Goal: Browse casually

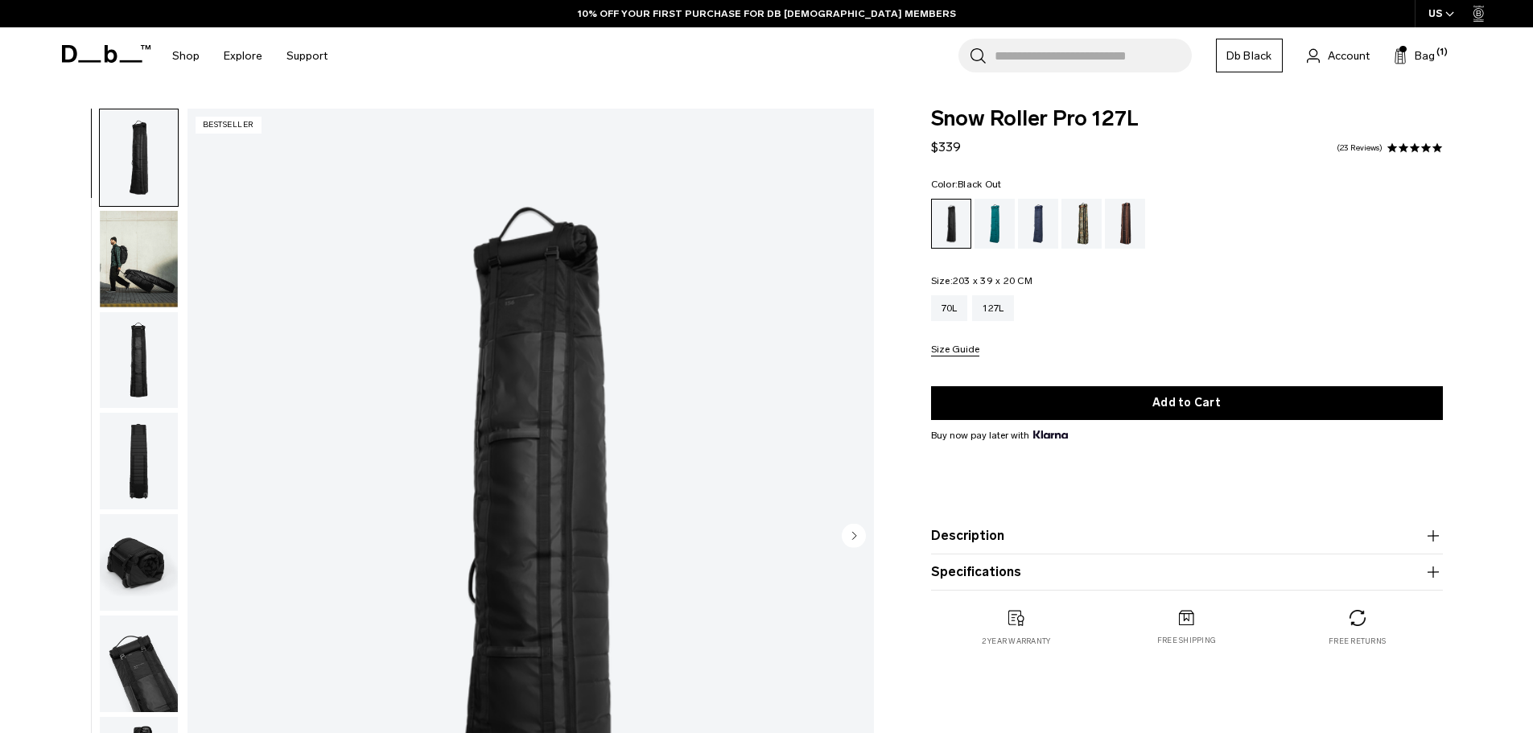
click at [146, 349] on img "button" at bounding box center [139, 360] width 78 height 97
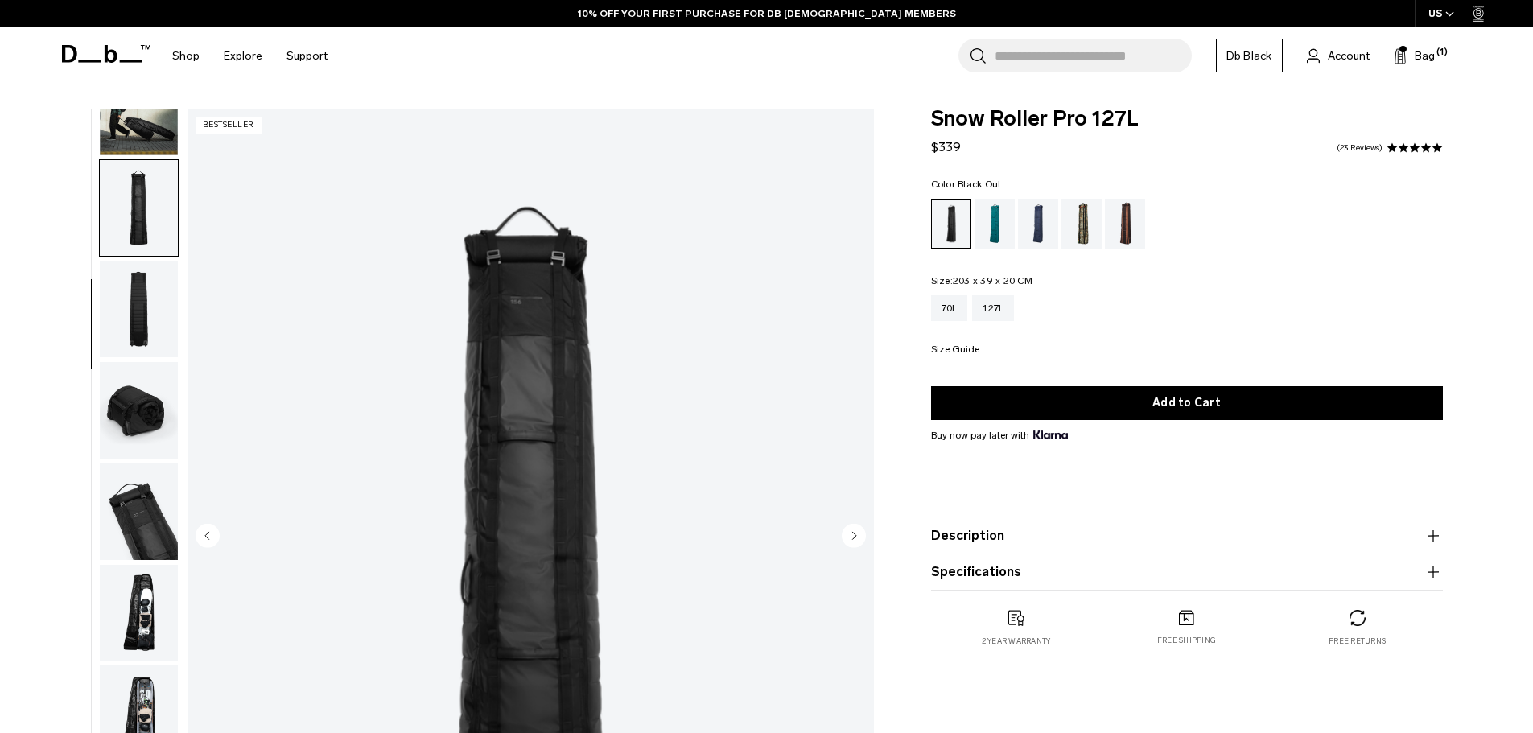
click at [158, 471] on img "button" at bounding box center [139, 511] width 78 height 97
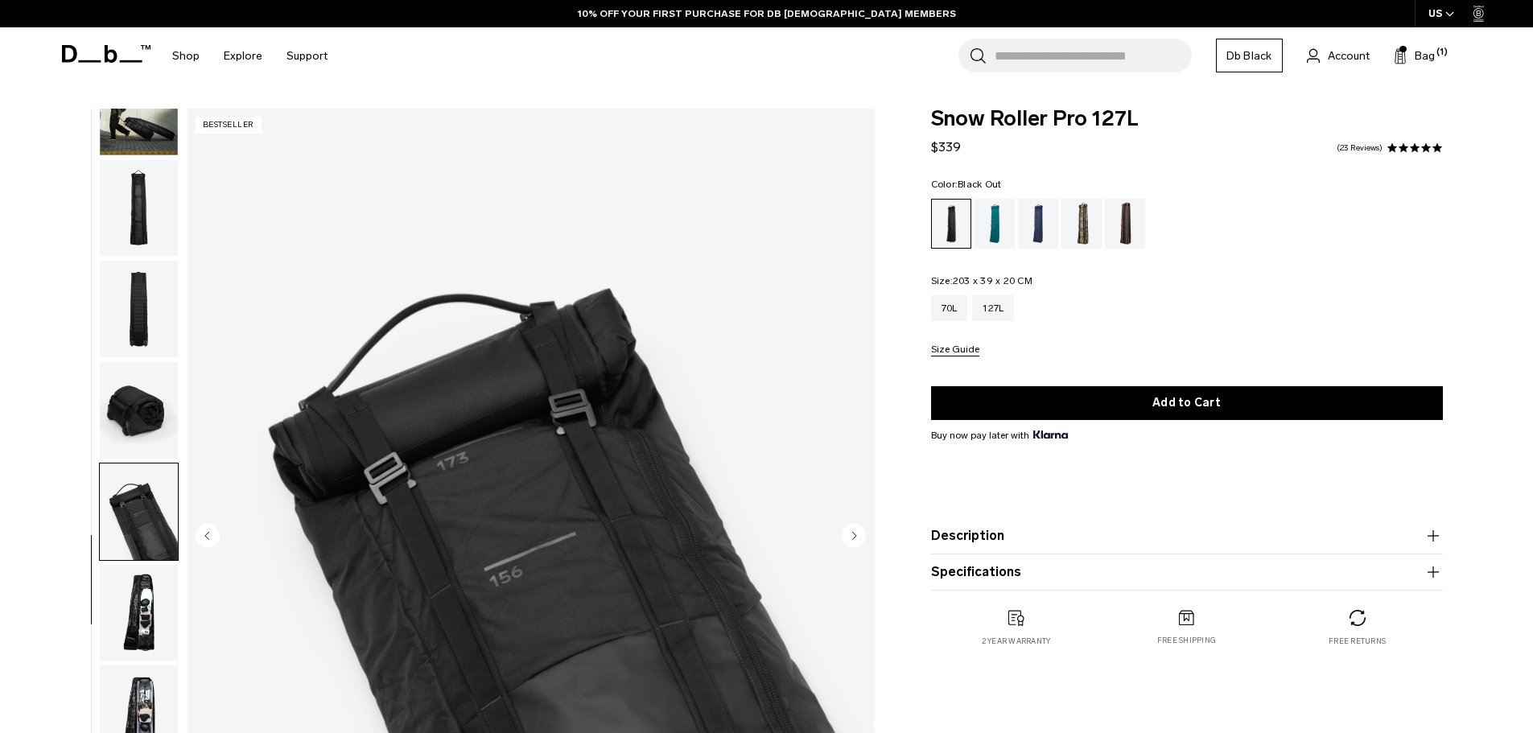
click at [159, 388] on img "button" at bounding box center [139, 410] width 78 height 97
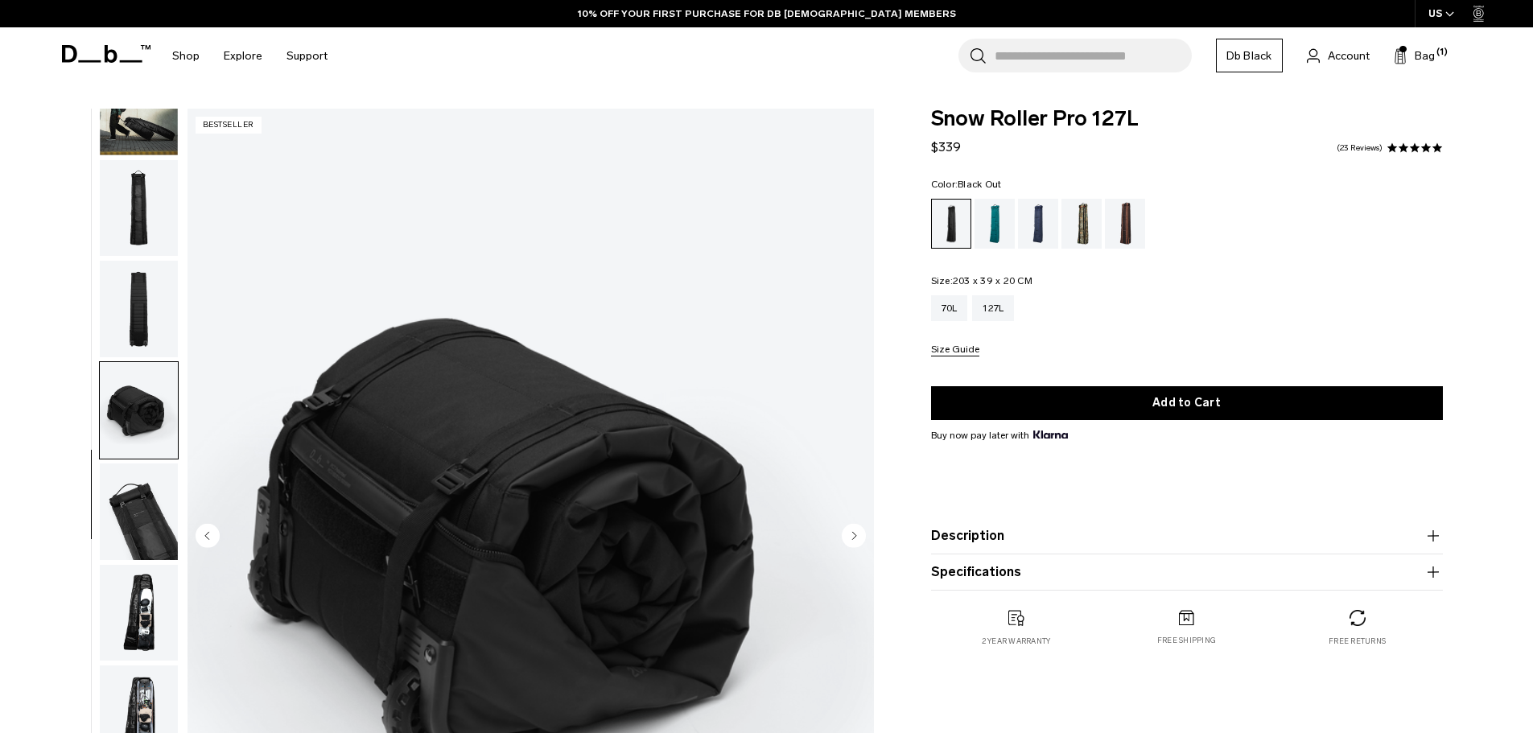
click at [156, 497] on img "button" at bounding box center [139, 511] width 78 height 97
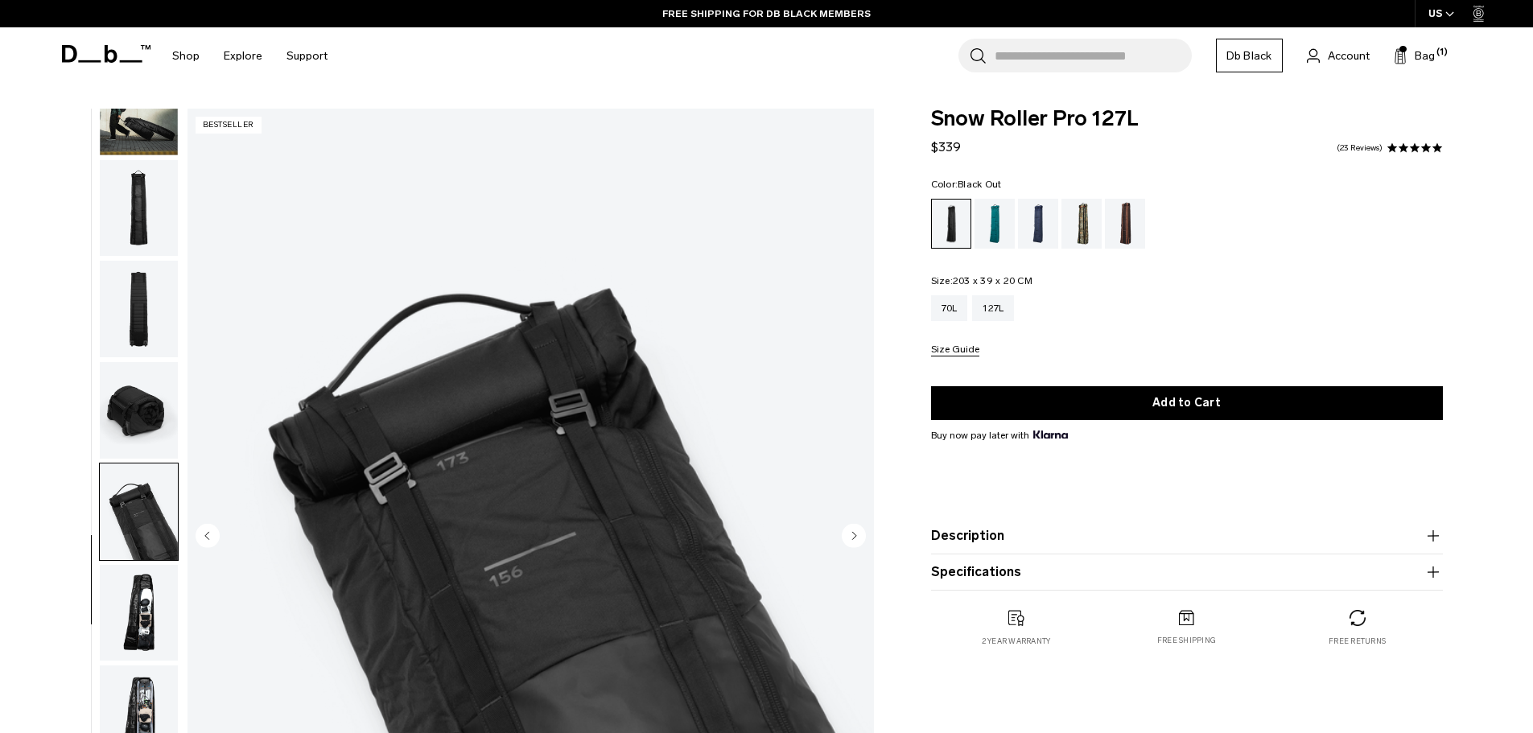
click at [149, 611] on img "button" at bounding box center [139, 613] width 78 height 97
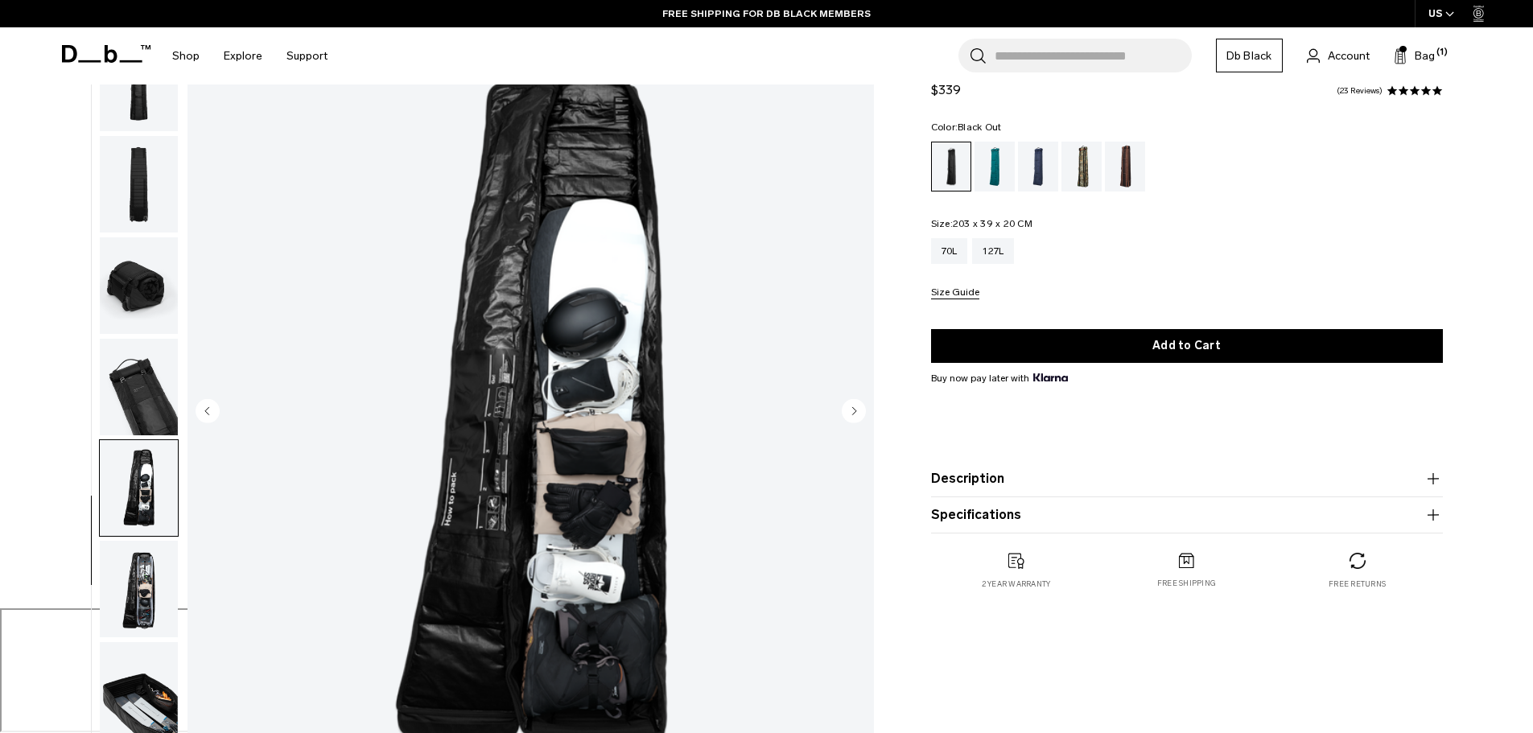
scroll to position [322, 0]
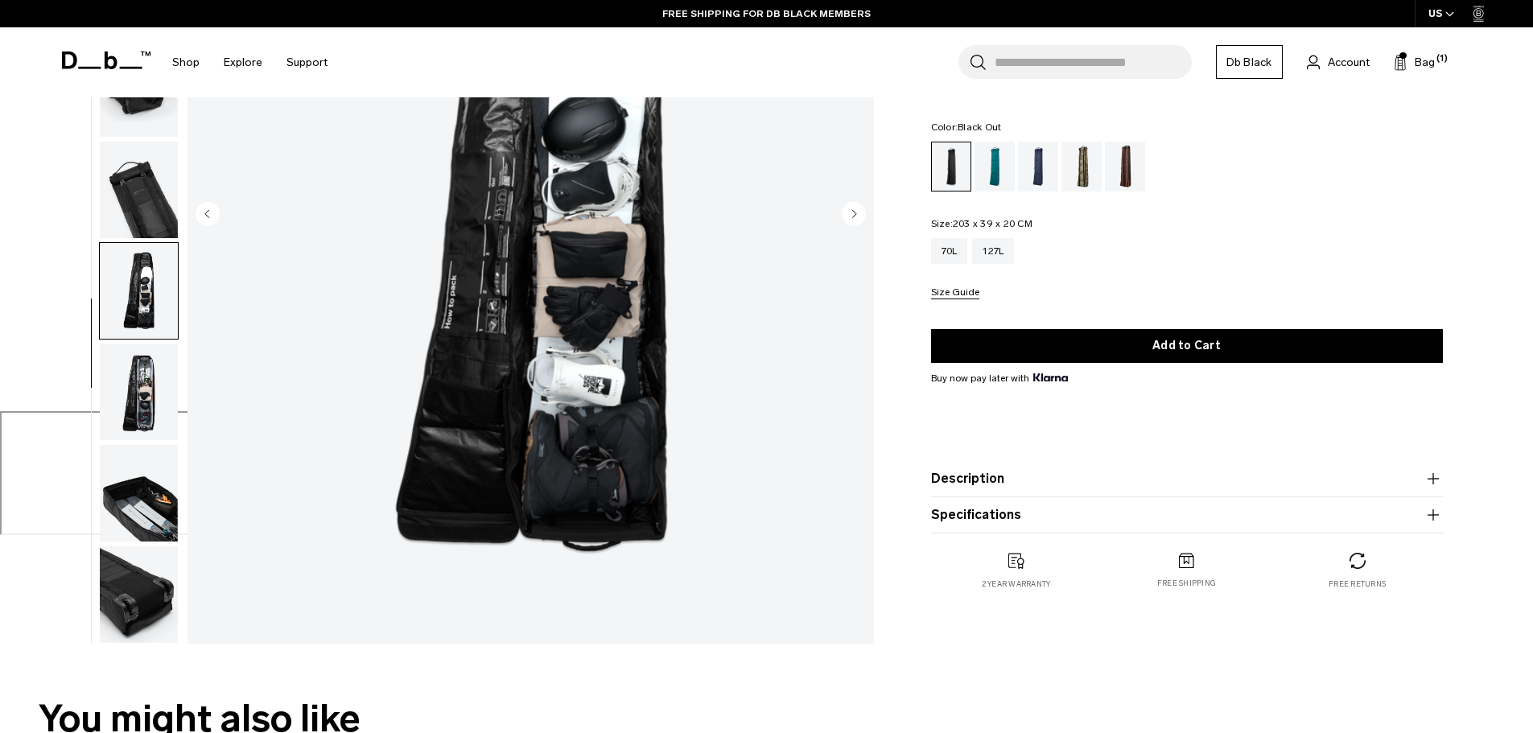
click at [124, 426] on img "button" at bounding box center [139, 392] width 78 height 97
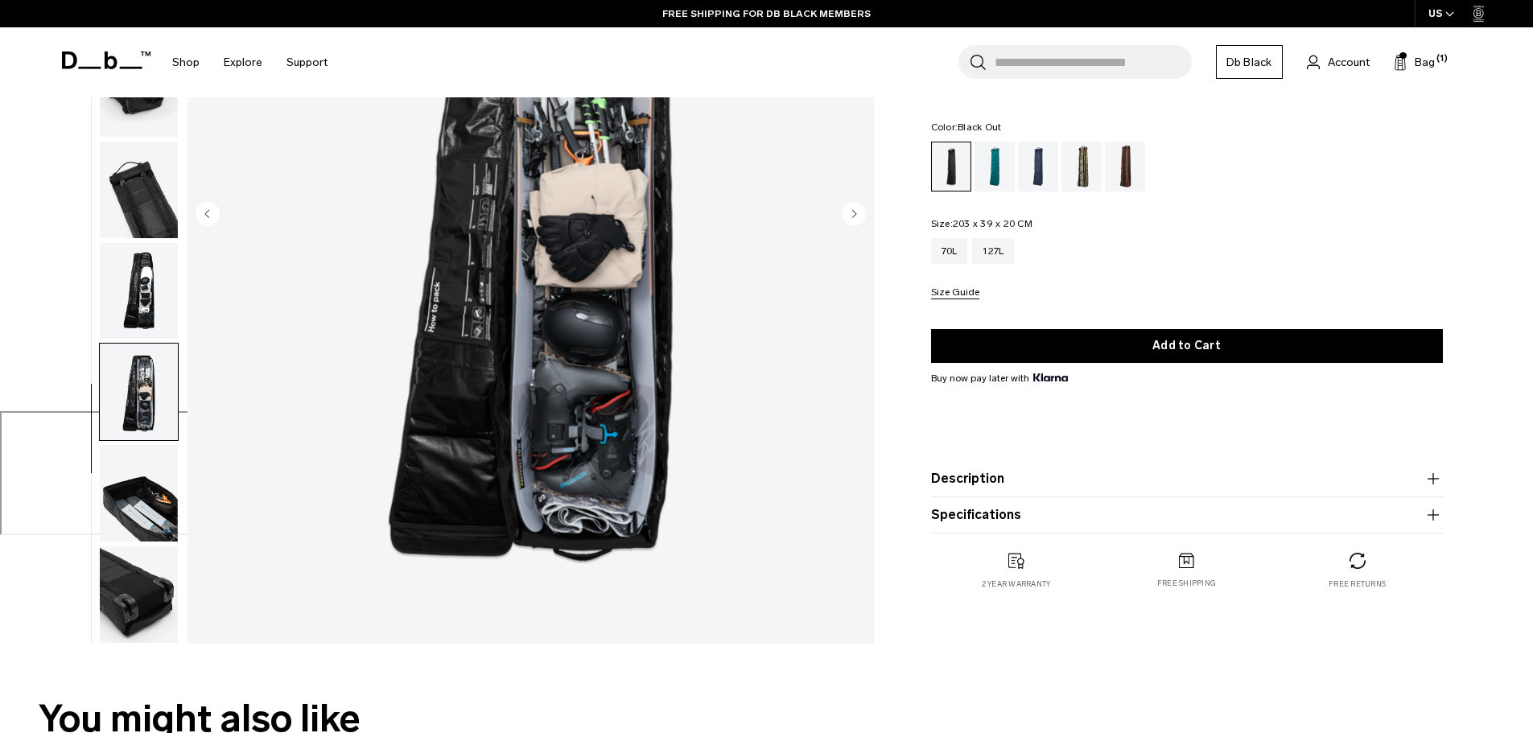
click at [128, 528] on img "button" at bounding box center [139, 493] width 78 height 97
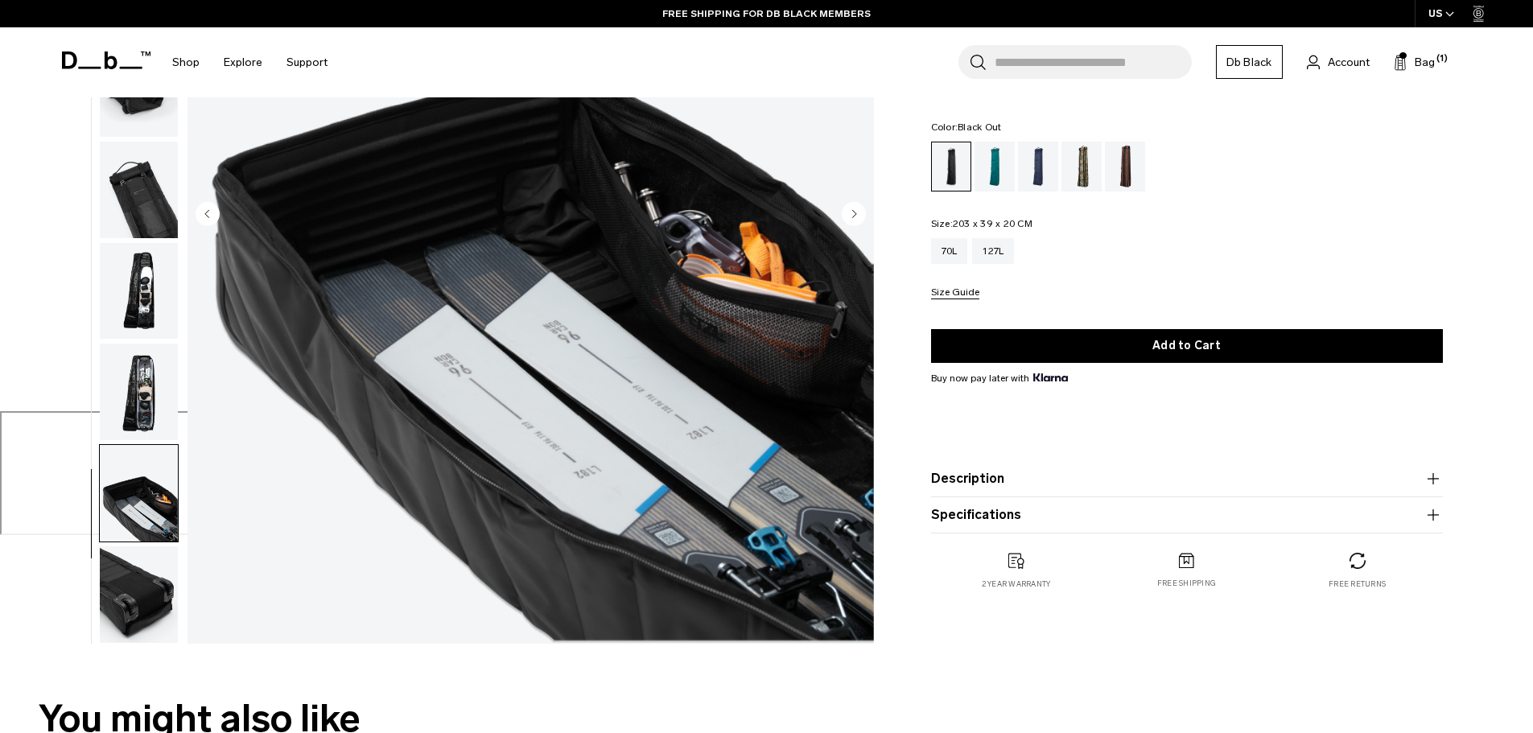
click at [132, 600] on img "button" at bounding box center [139, 594] width 78 height 97
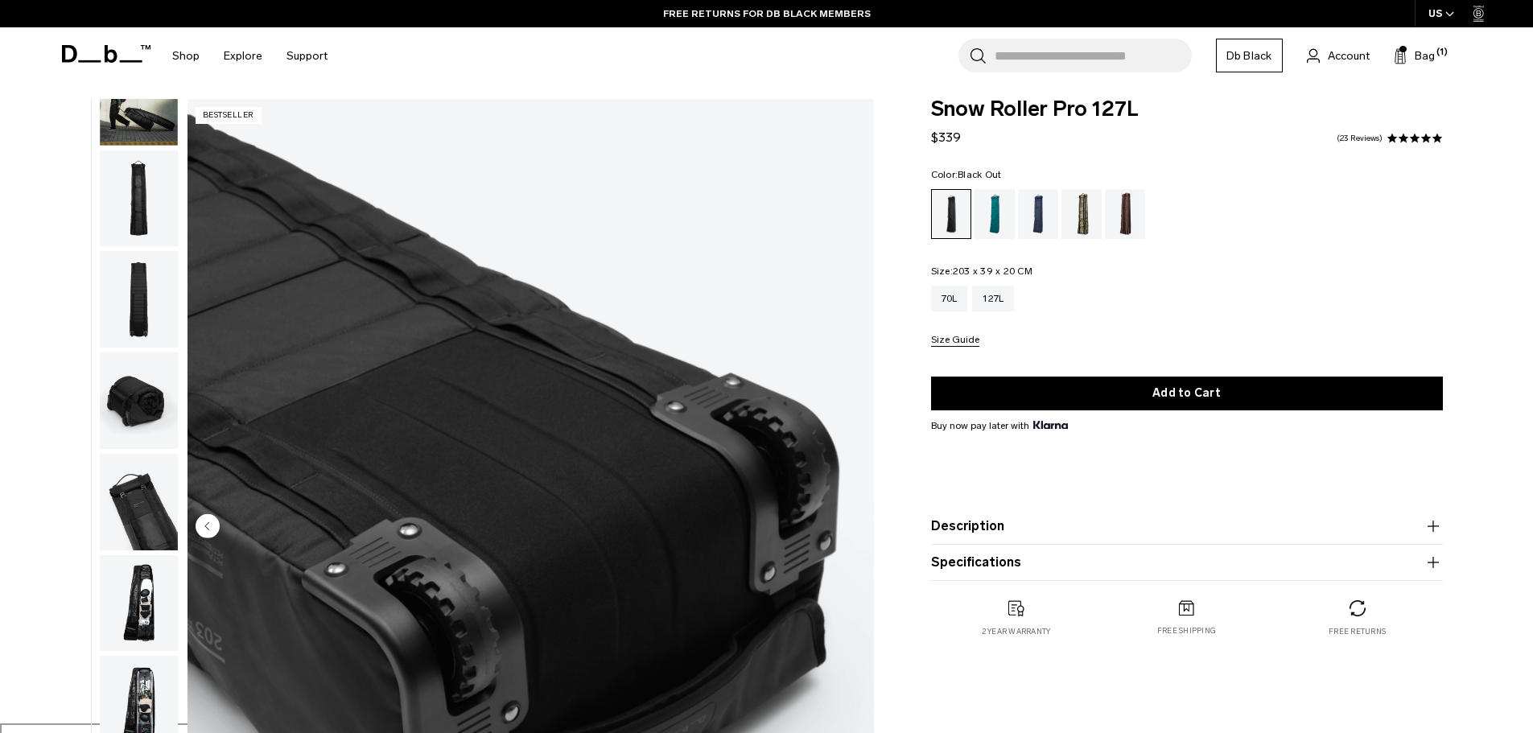
scroll to position [0, 0]
